Goal: Task Accomplishment & Management: Use online tool/utility

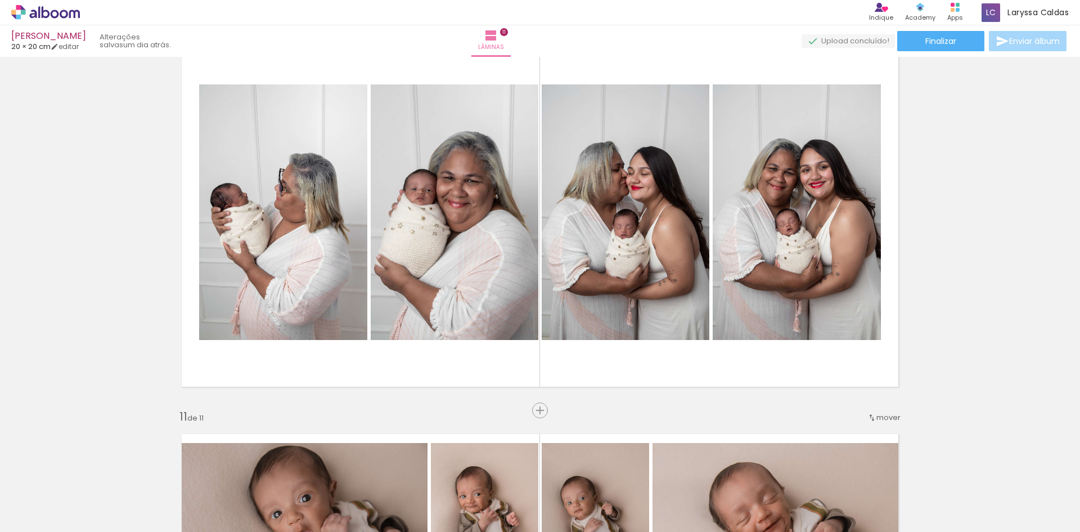
scroll to position [3769, 0]
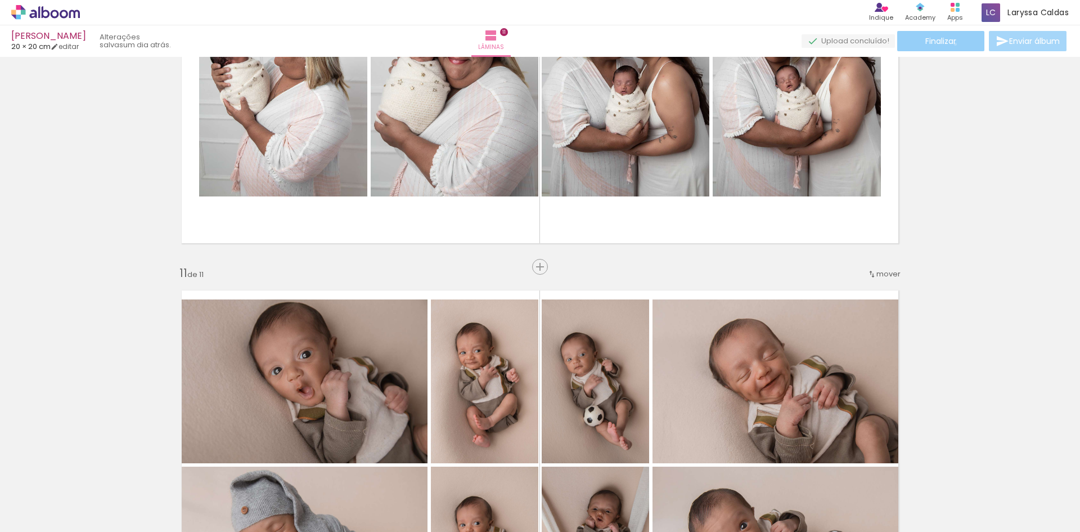
click at [951, 44] on span "Finalizar" at bounding box center [940, 41] width 31 height 8
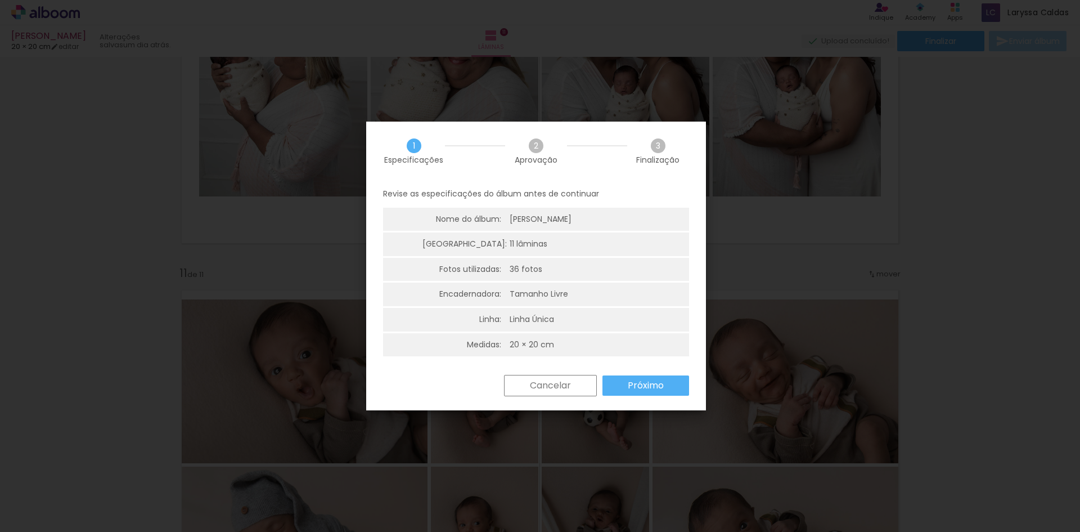
click at [0, 0] on slot "Próximo" at bounding box center [0, 0] width 0 height 0
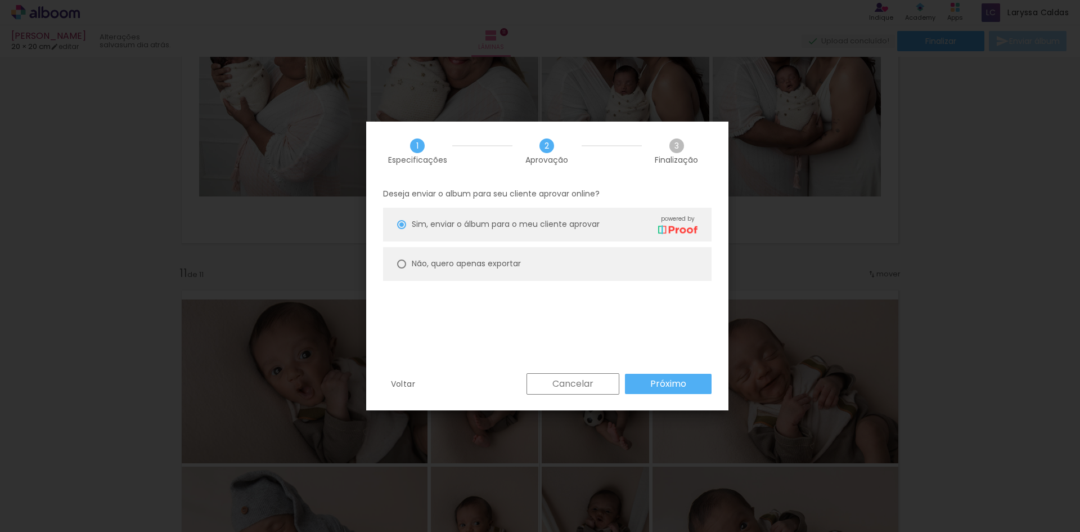
click at [402, 262] on div at bounding box center [401, 263] width 9 height 9
type paper-radio-button "on"
click at [0, 0] on slot "Próximo" at bounding box center [0, 0] width 0 height 0
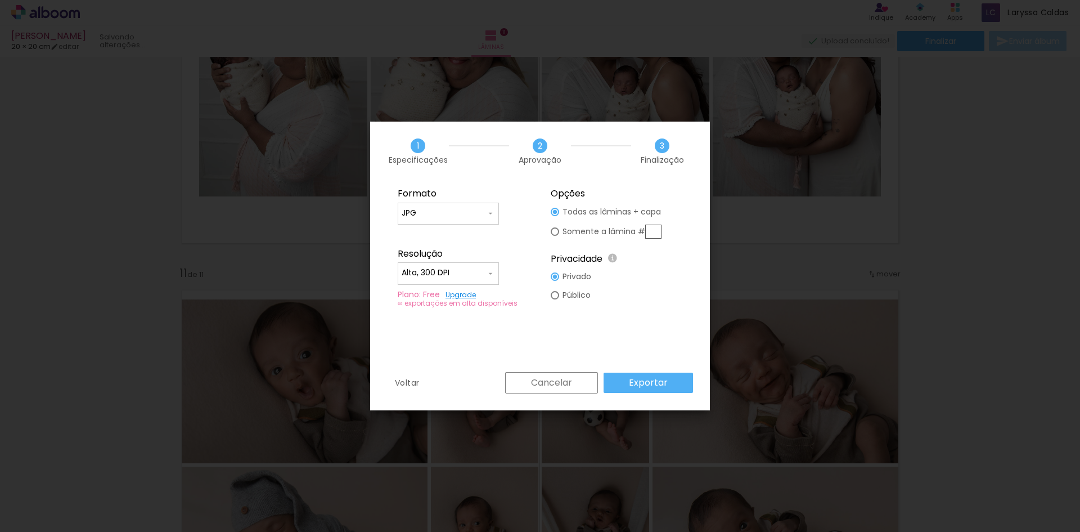
type input "Alta, 300 DPI"
click at [489, 213] on iron-icon at bounding box center [490, 213] width 9 height 9
click at [466, 237] on paper-item "PDF" at bounding box center [448, 234] width 101 height 22
type input "PDF"
click at [489, 273] on iron-icon at bounding box center [490, 273] width 9 height 9
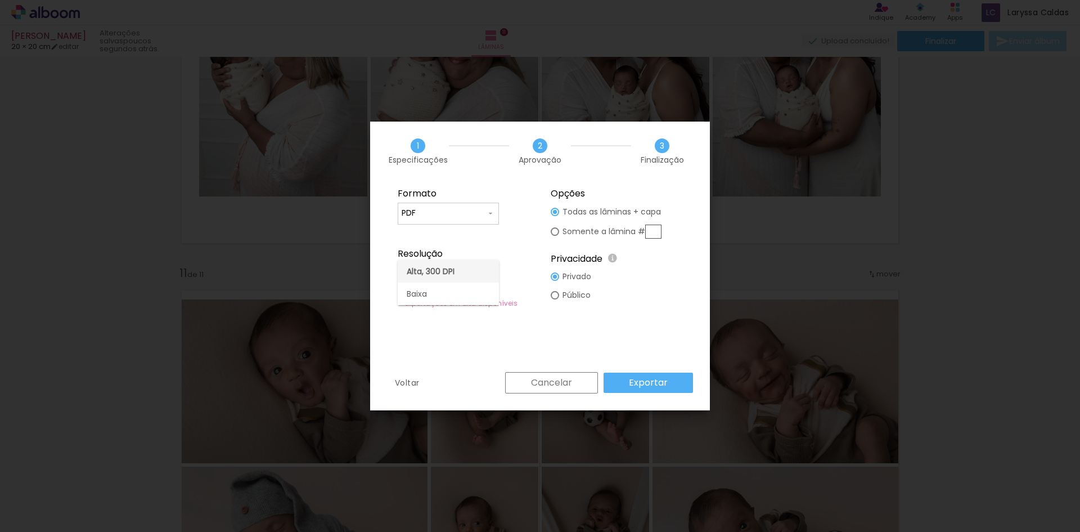
click at [477, 268] on paper-item "Alta, 300 DPI" at bounding box center [448, 271] width 101 height 22
click at [0, 0] on slot "Exportar" at bounding box center [0, 0] width 0 height 0
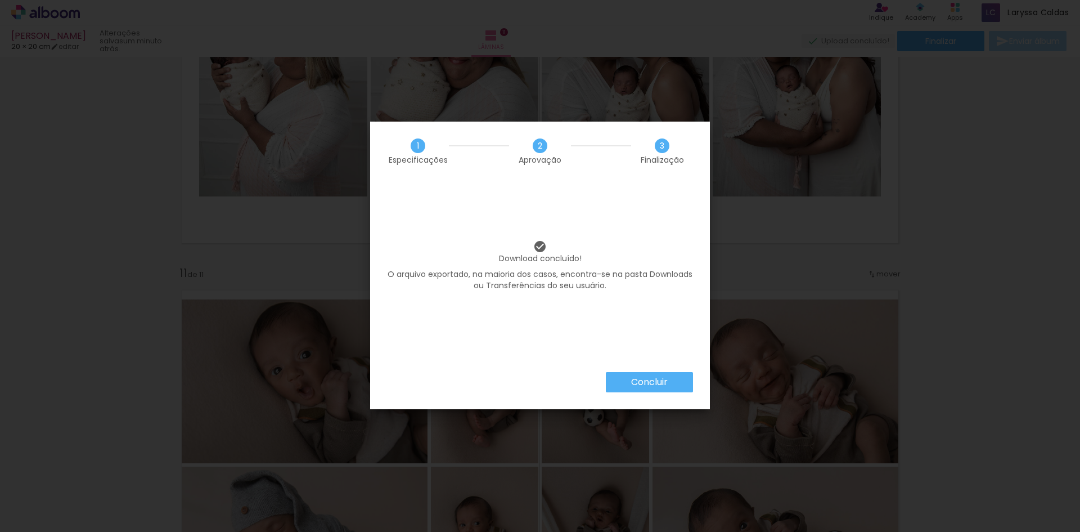
click at [0, 0] on slot "Concluir" at bounding box center [0, 0] width 0 height 0
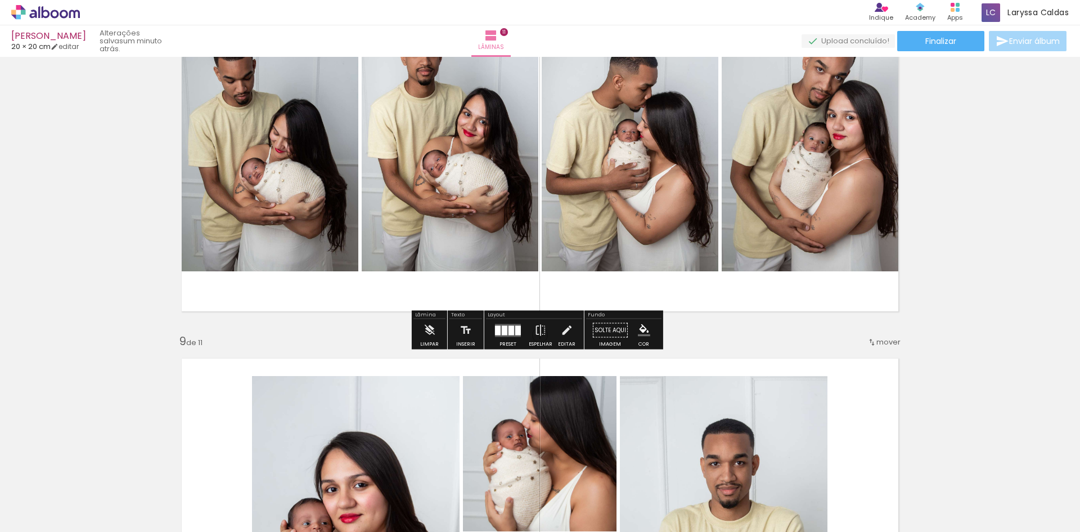
scroll to position [2756, 0]
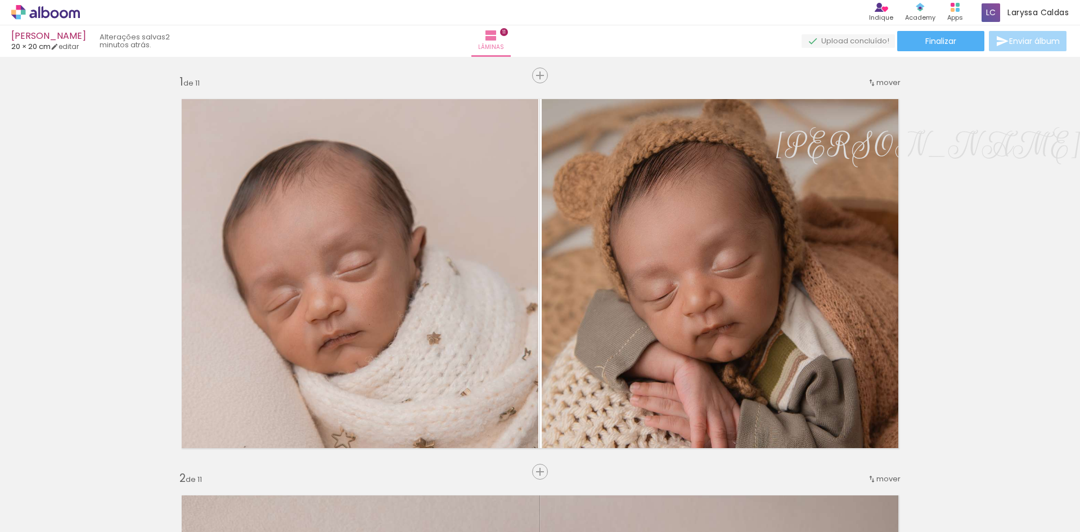
scroll to position [2756, 0]
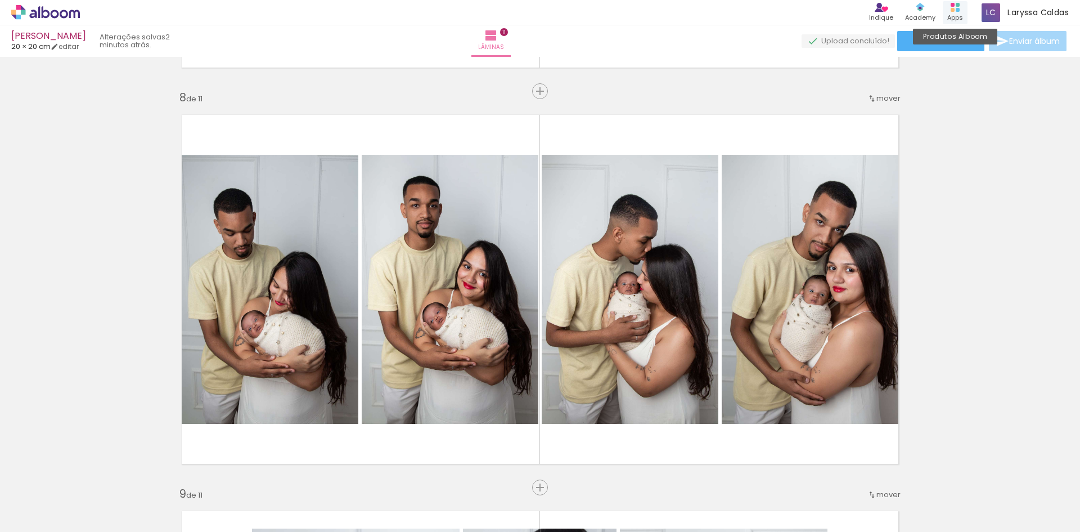
click at [952, 9] on rect at bounding box center [953, 10] width 4 height 4
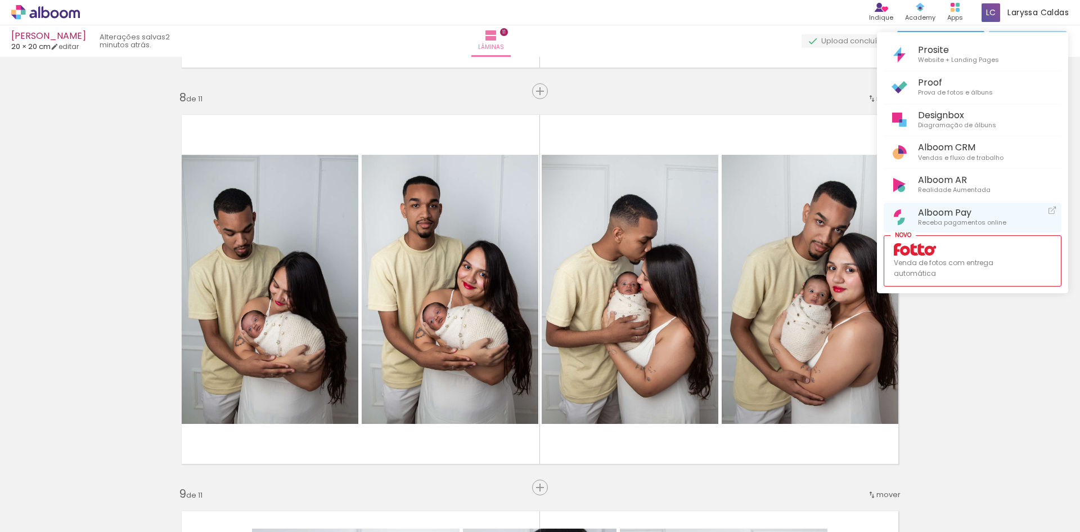
click at [949, 209] on span "Alboom Pay" at bounding box center [962, 212] width 88 height 11
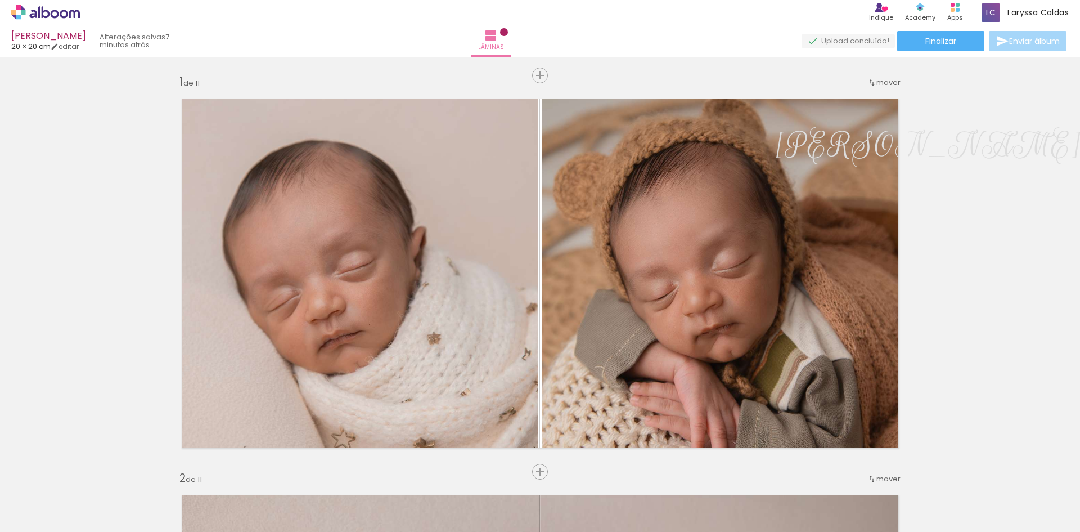
scroll to position [2756, 0]
